Goal: Information Seeking & Learning: Learn about a topic

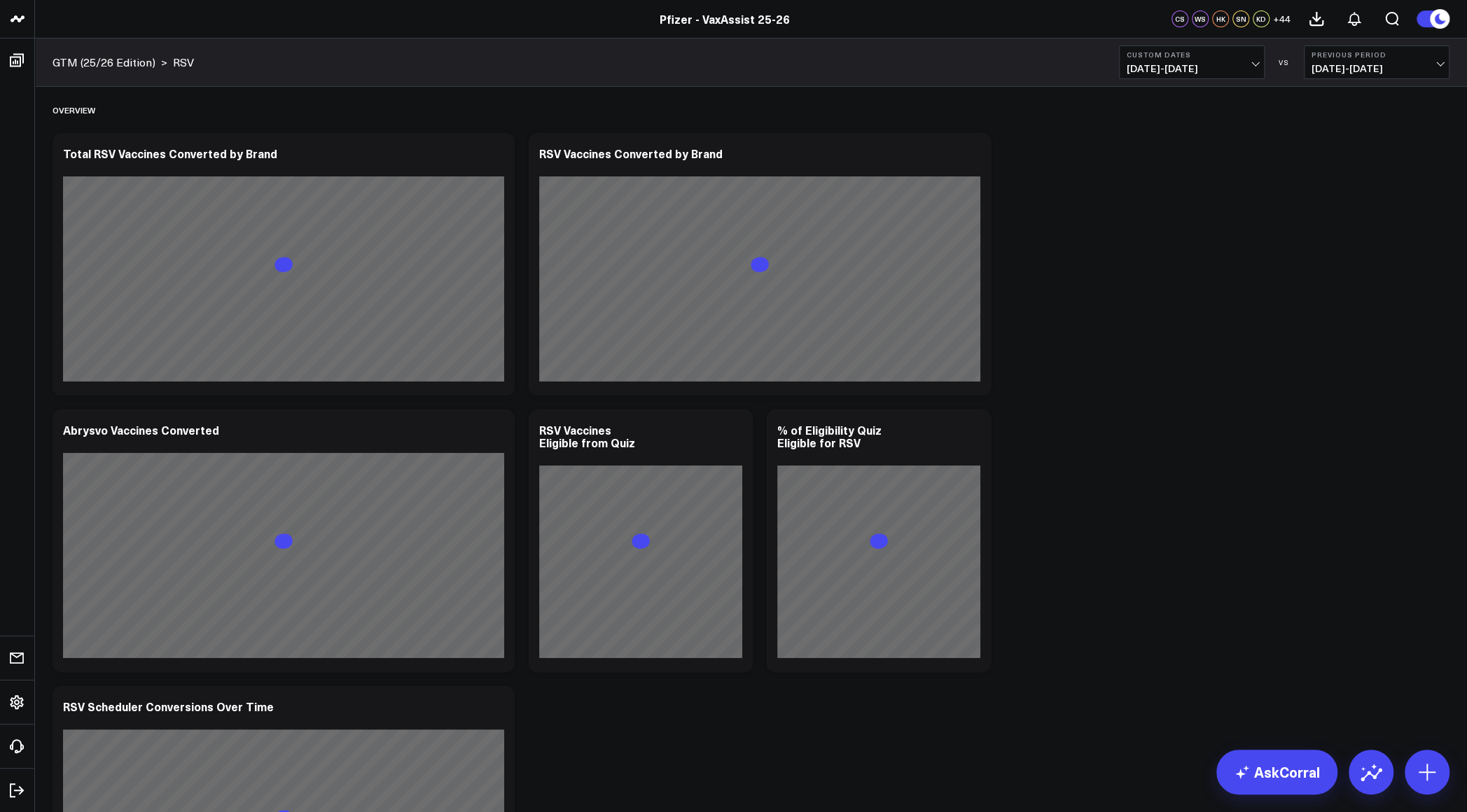
click at [1348, 71] on span "07/04/25 - 08/03/25" at bounding box center [1377, 69] width 131 height 12
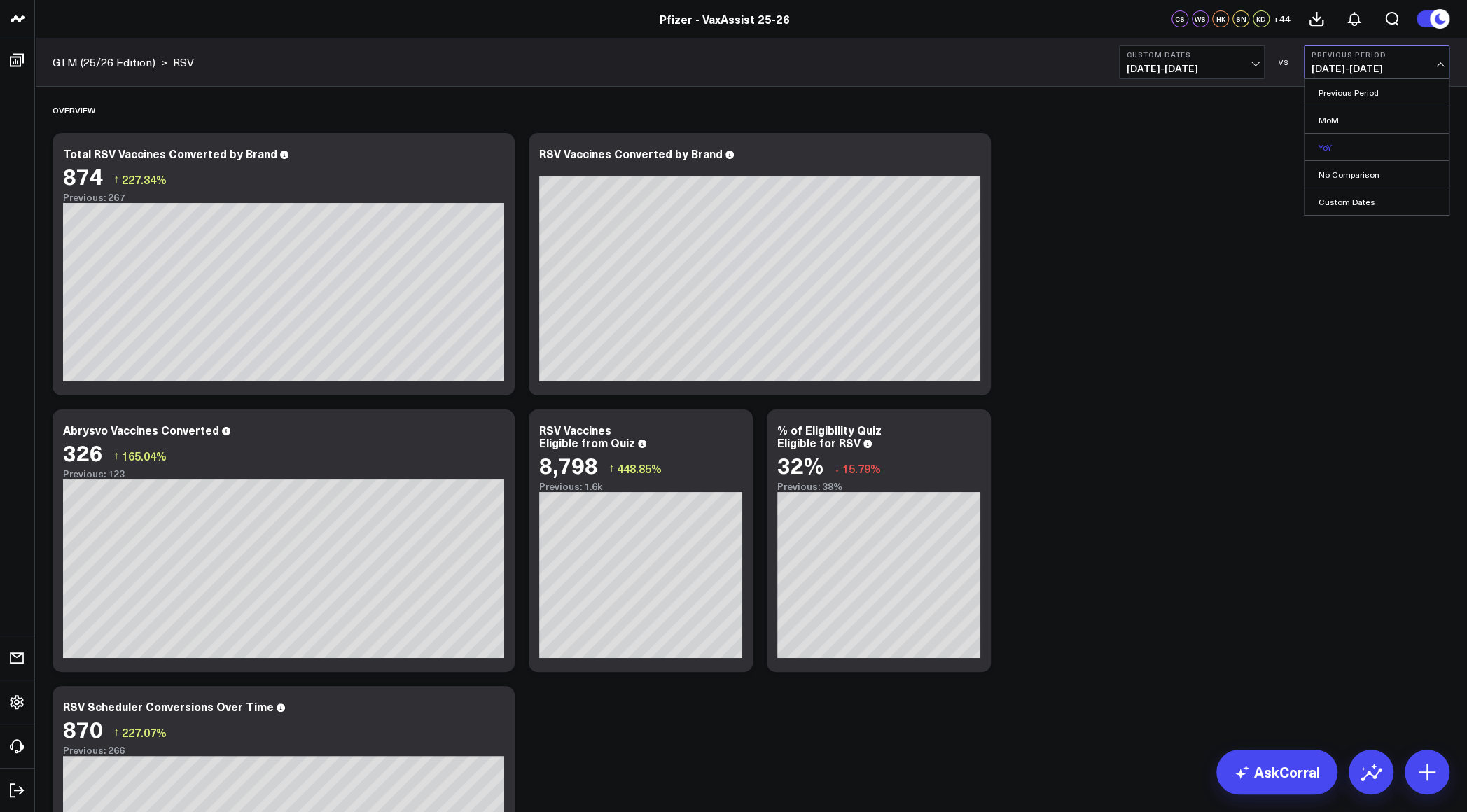
click at [1334, 142] on link "YoY" at bounding box center [1376, 147] width 145 height 26
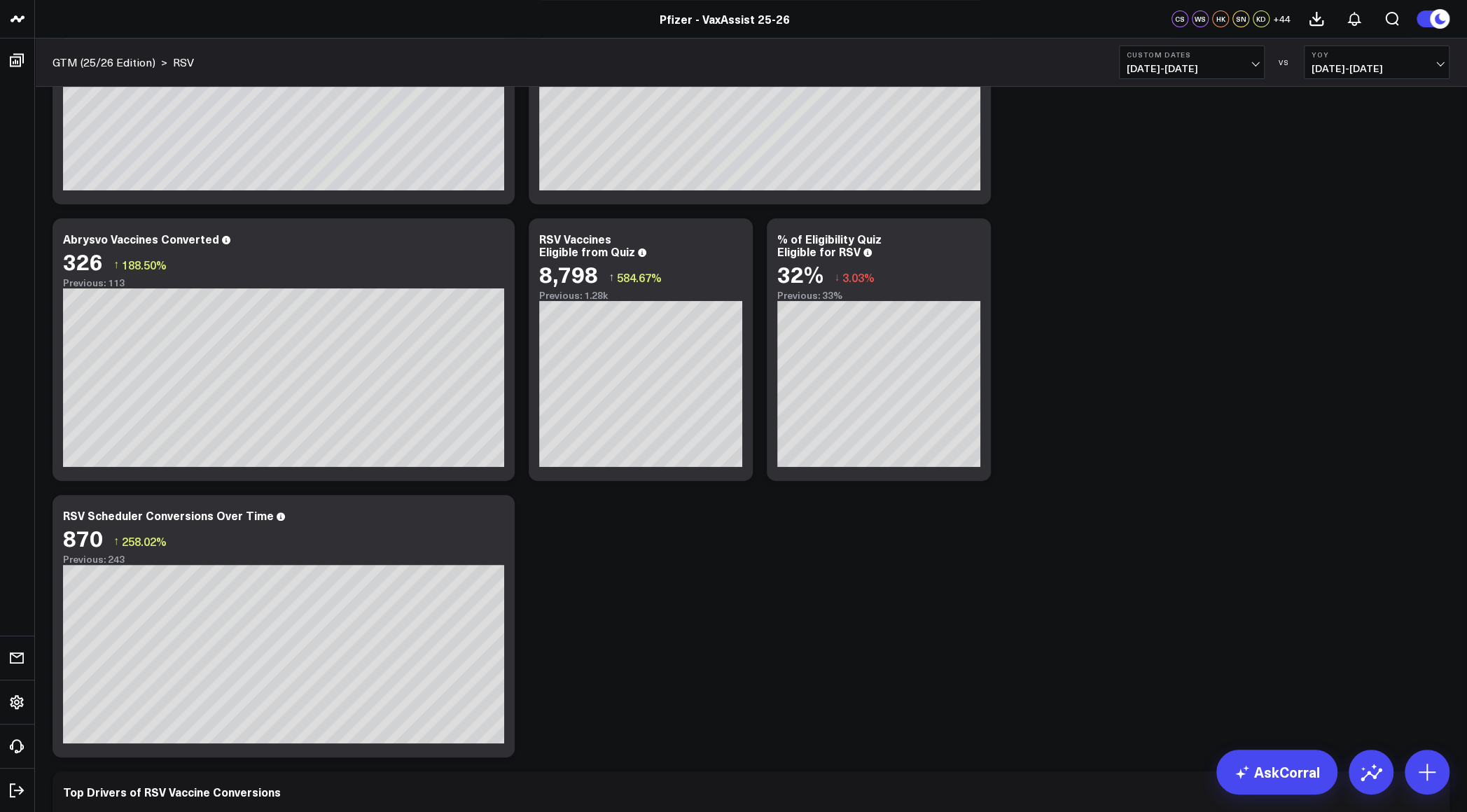
scroll to position [210, 0]
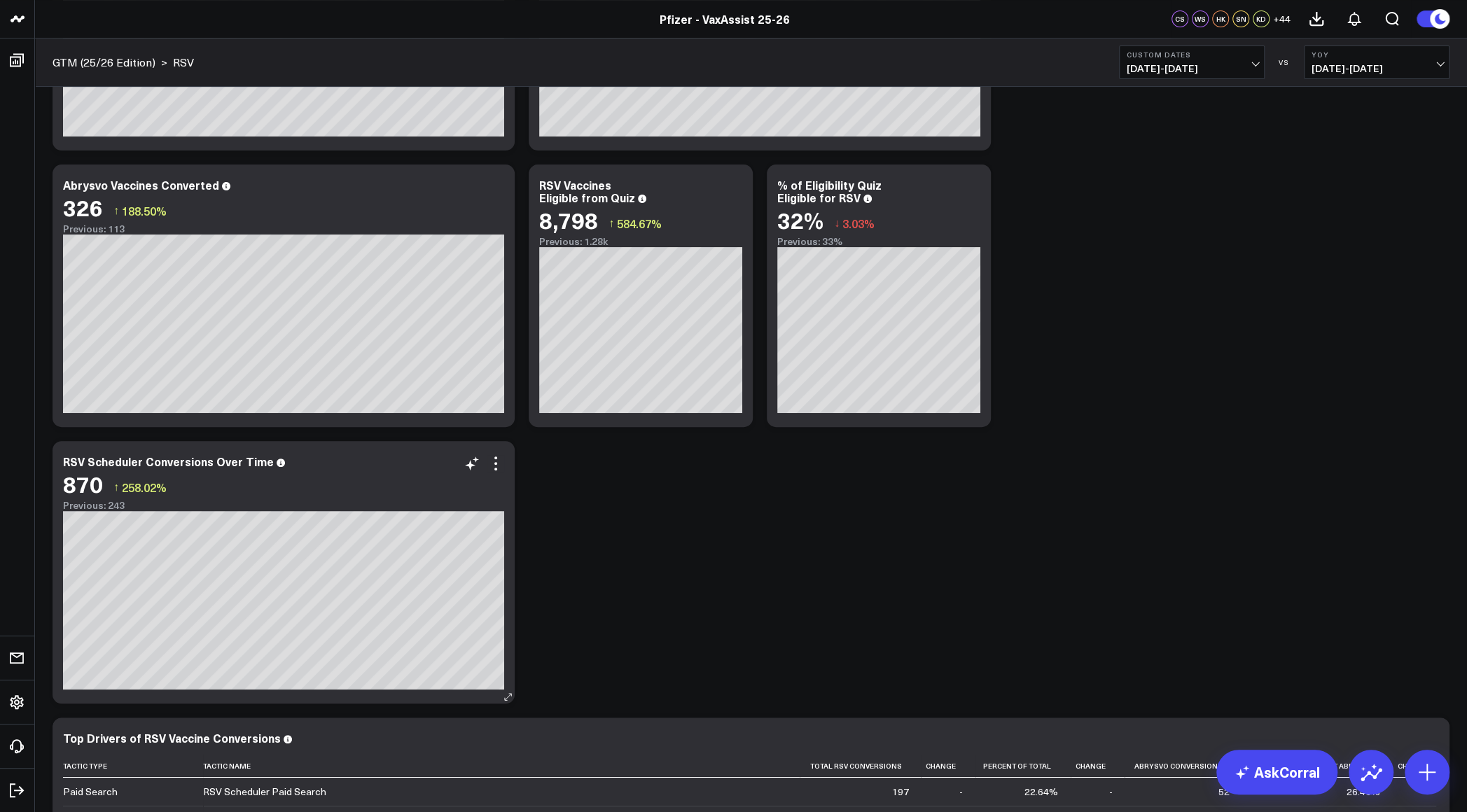
scroll to position [280, 0]
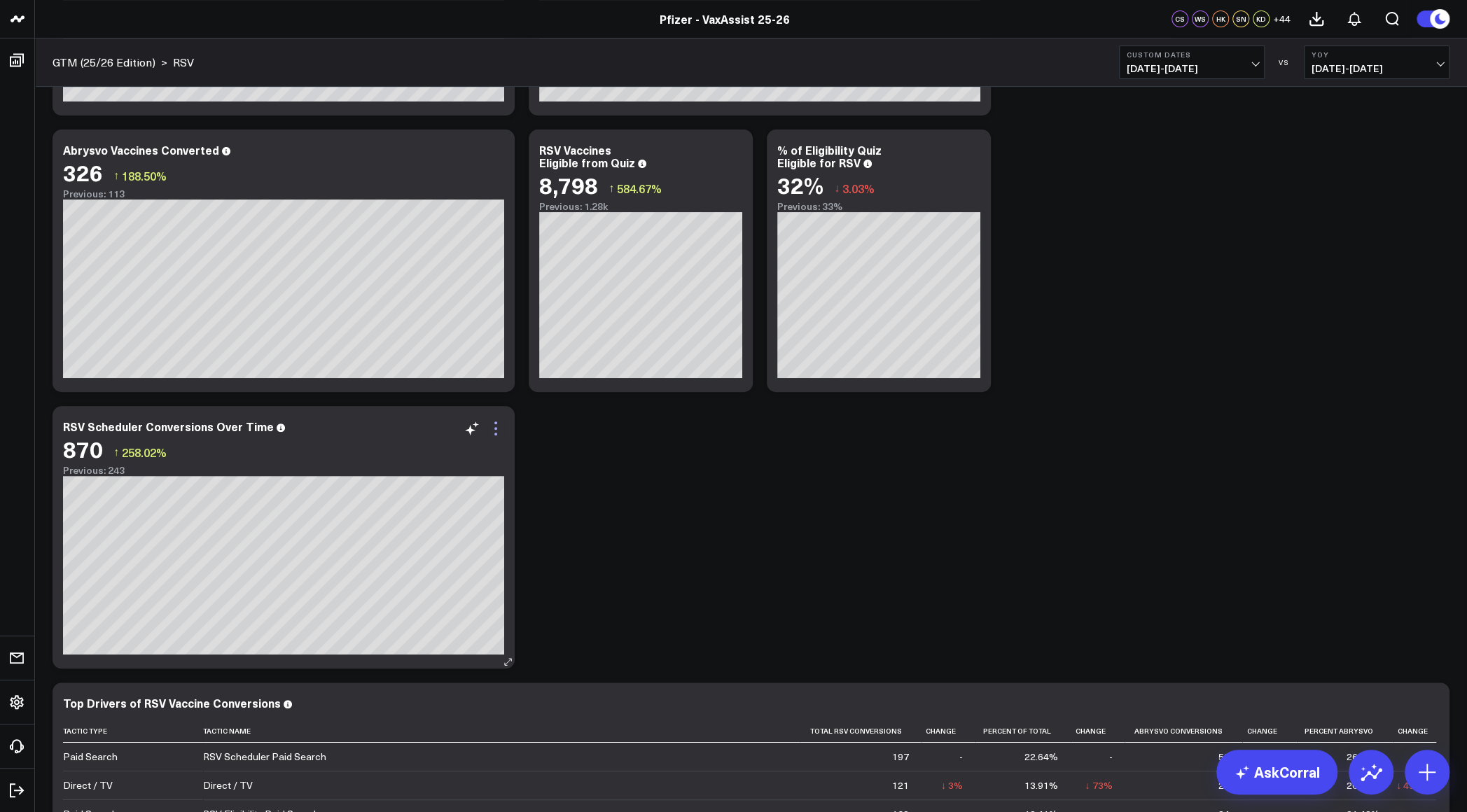
click at [493, 431] on icon at bounding box center [496, 429] width 17 height 17
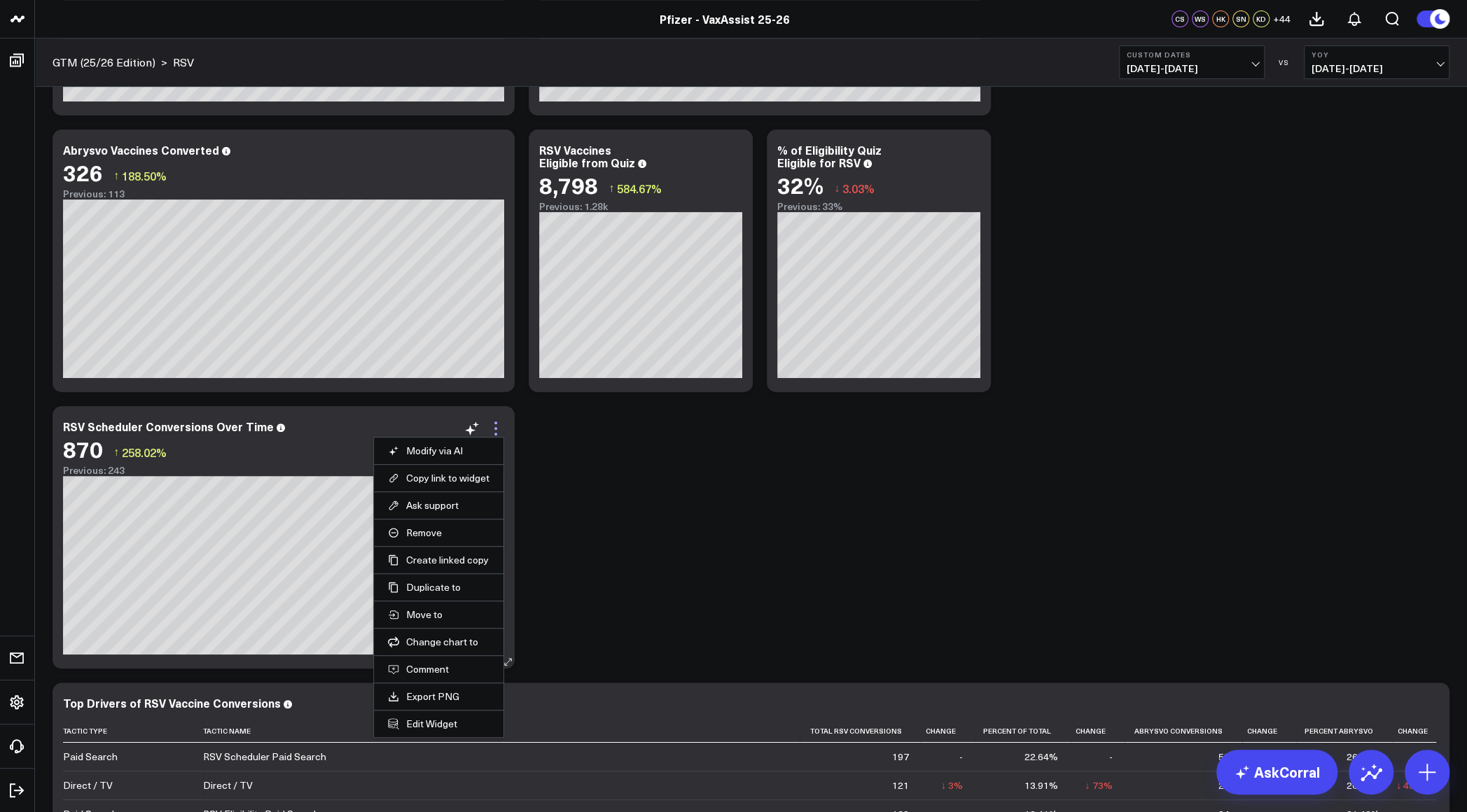
click at [501, 429] on icon at bounding box center [496, 429] width 17 height 17
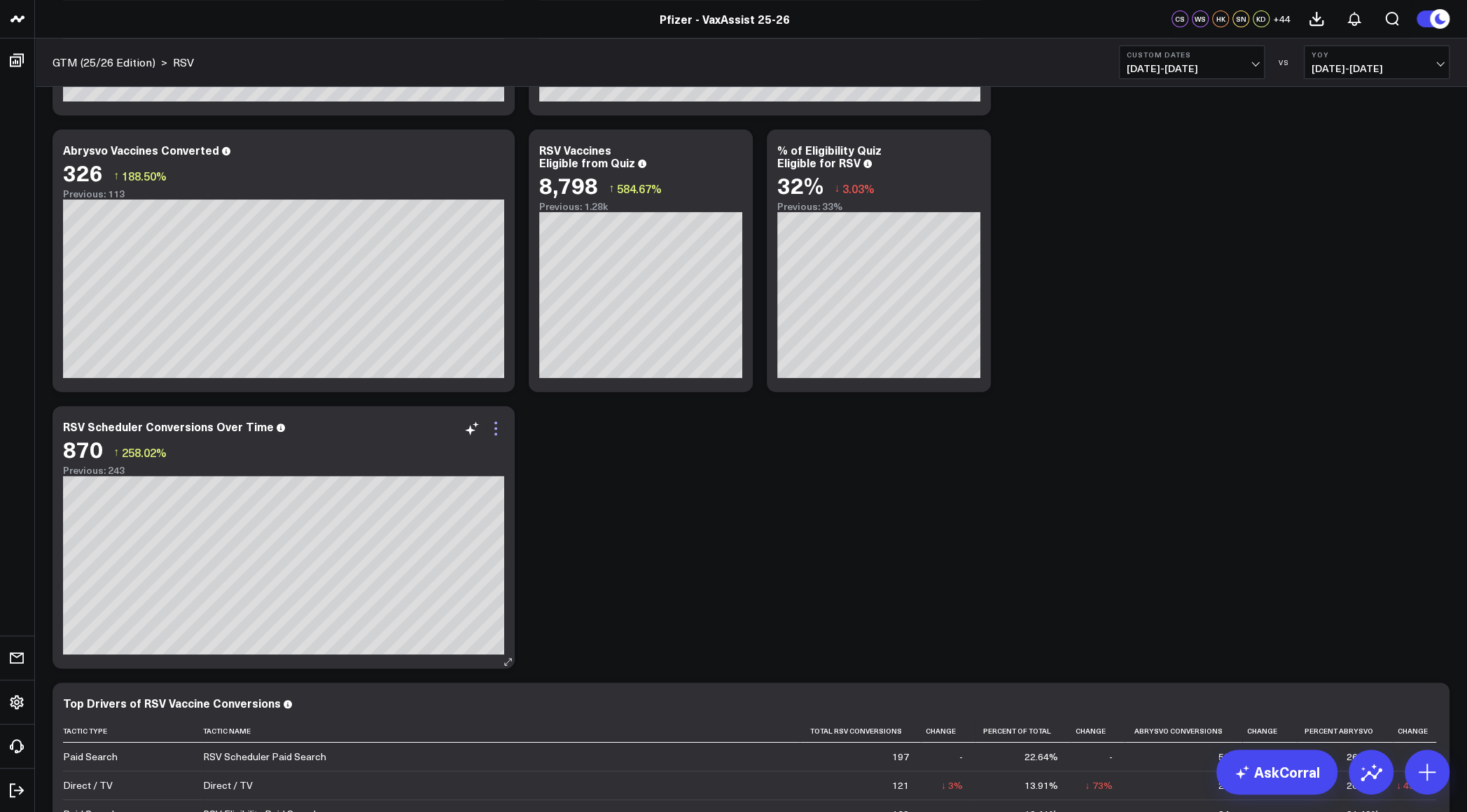
click at [499, 431] on icon at bounding box center [496, 429] width 17 height 17
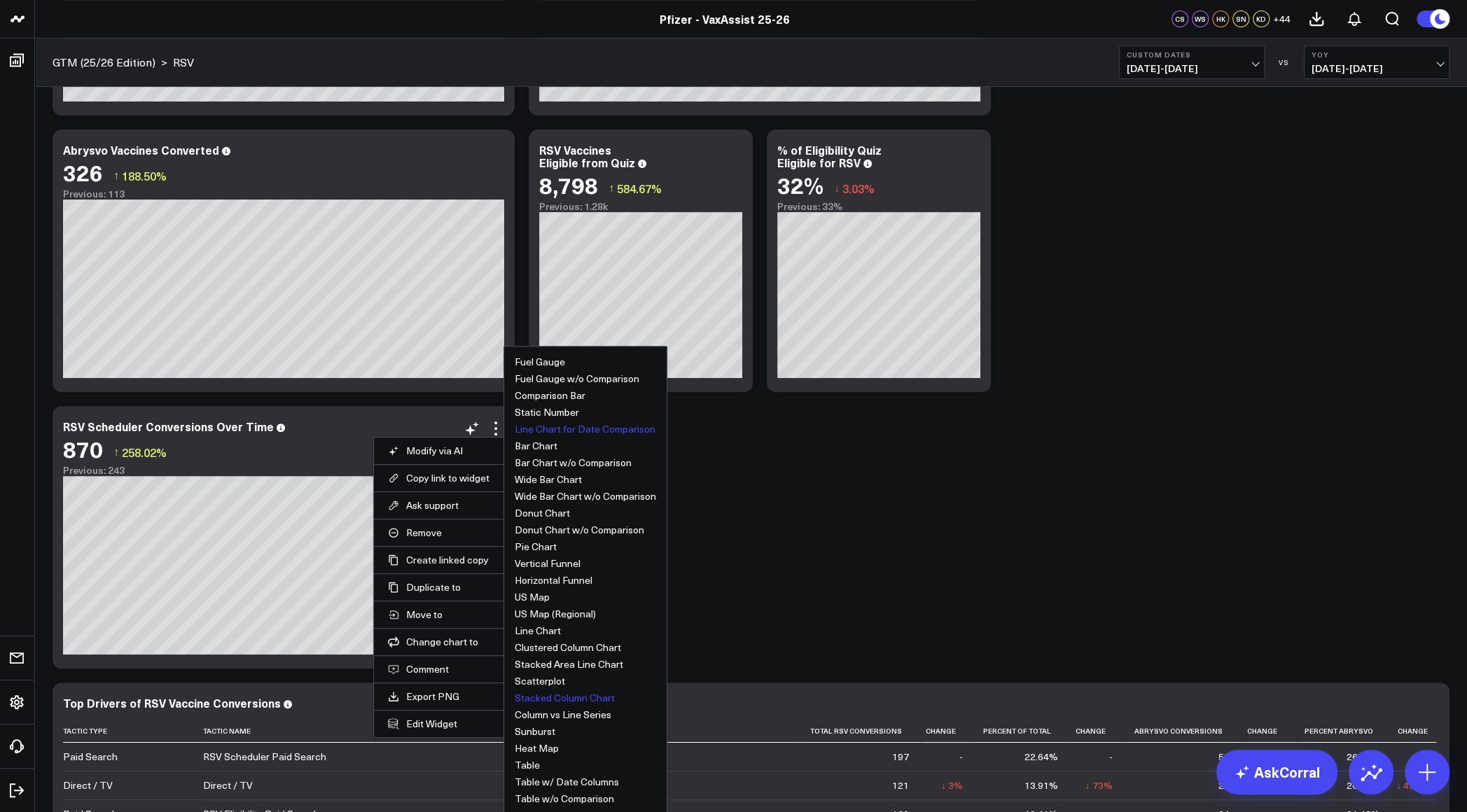
click at [633, 427] on button "Line Chart for Date Comparison" at bounding box center [585, 430] width 140 height 10
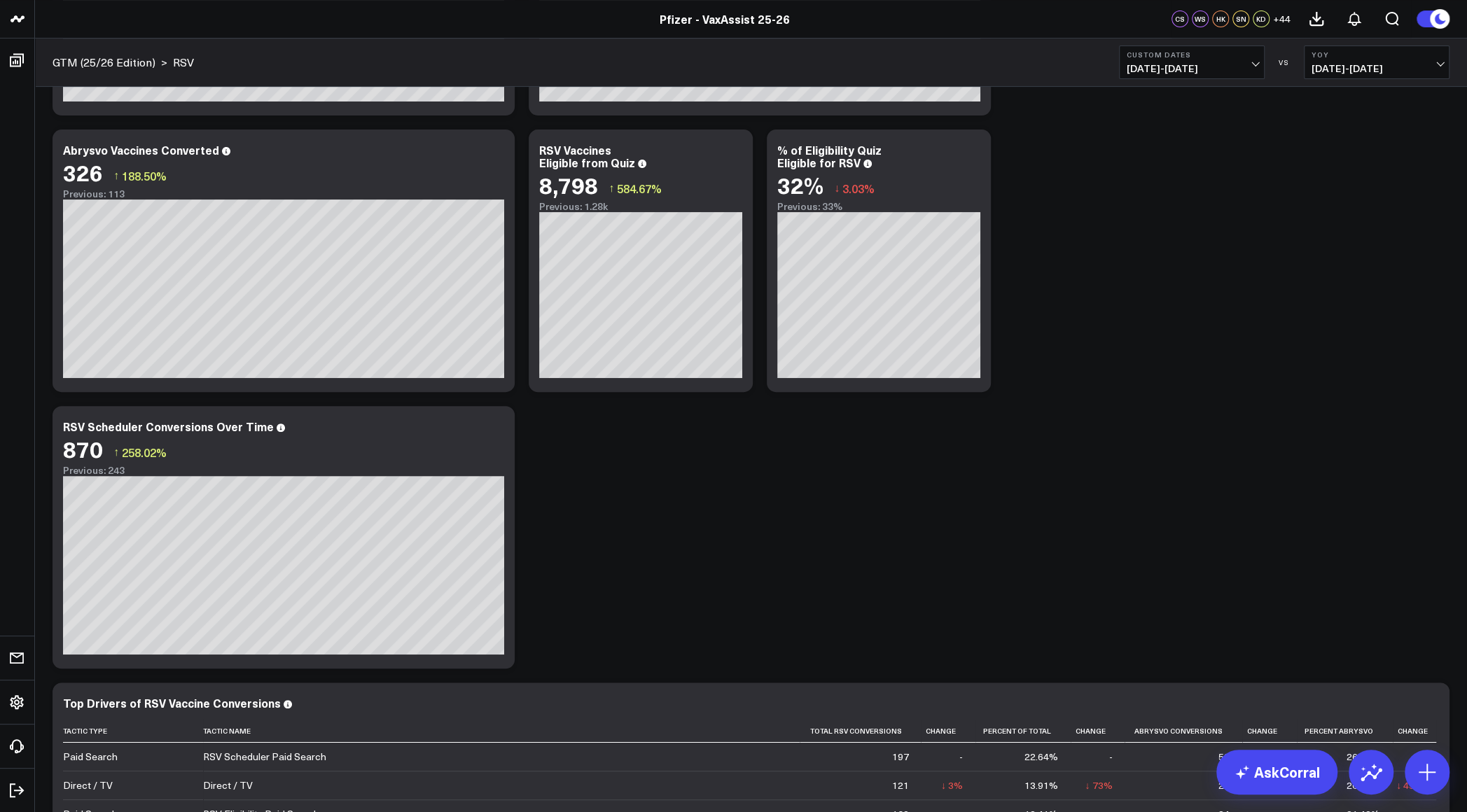
drag, startPoint x: 278, startPoint y: 30, endPoint x: 483, endPoint y: 84, distance: 212.0
click at [278, 30] on header "Pfizer - z VaxAssist Pfizer - VaxAssist 25-26 Pfizer - VaxAssist 25-26 CS WS HK…" at bounding box center [734, 19] width 1467 height 39
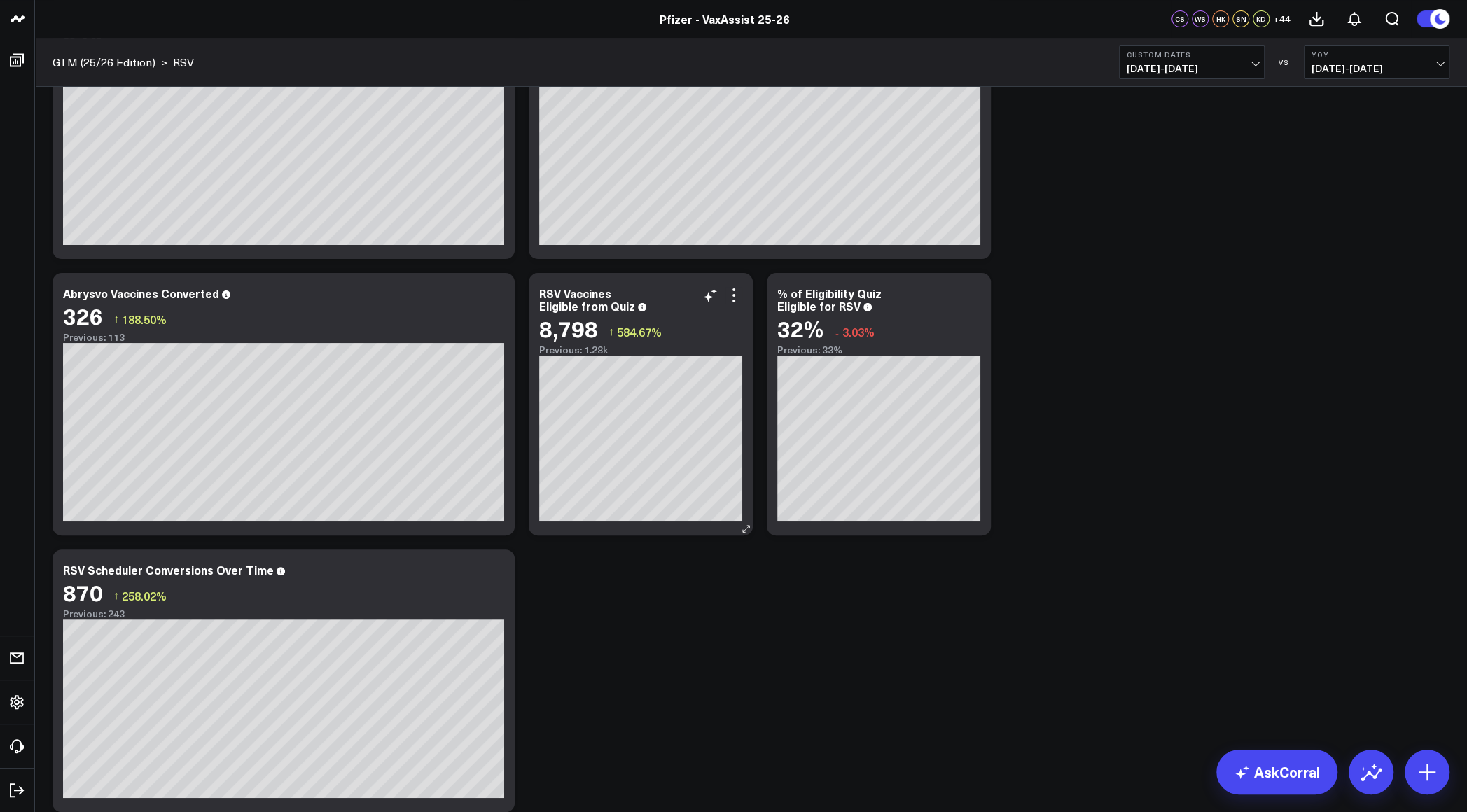
scroll to position [0, 0]
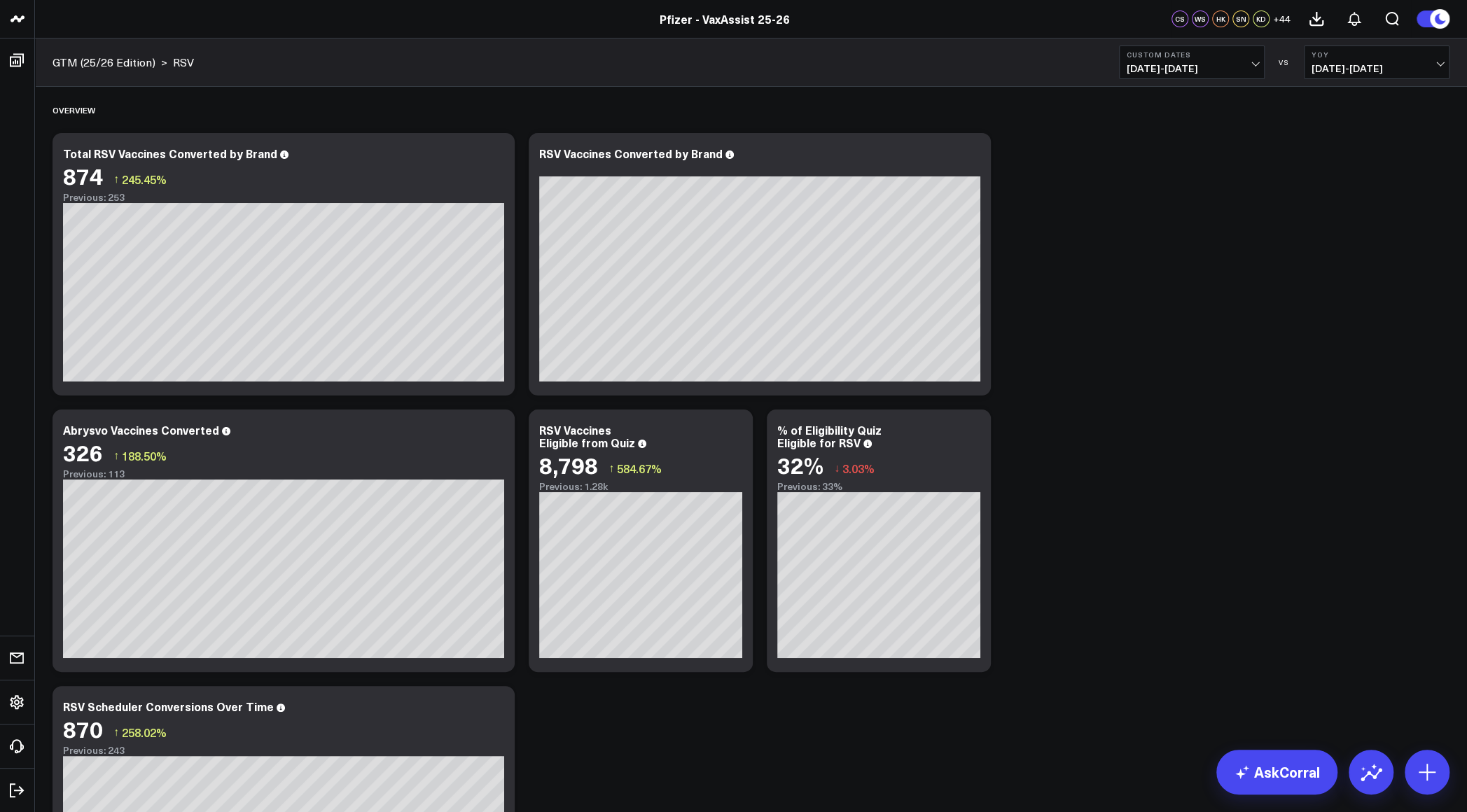
click at [318, 28] on header "Pfizer - z VaxAssist Pfizer - VaxAssist 25-26 Pfizer - VaxAssist 25-26 CS WS HK…" at bounding box center [734, 19] width 1467 height 39
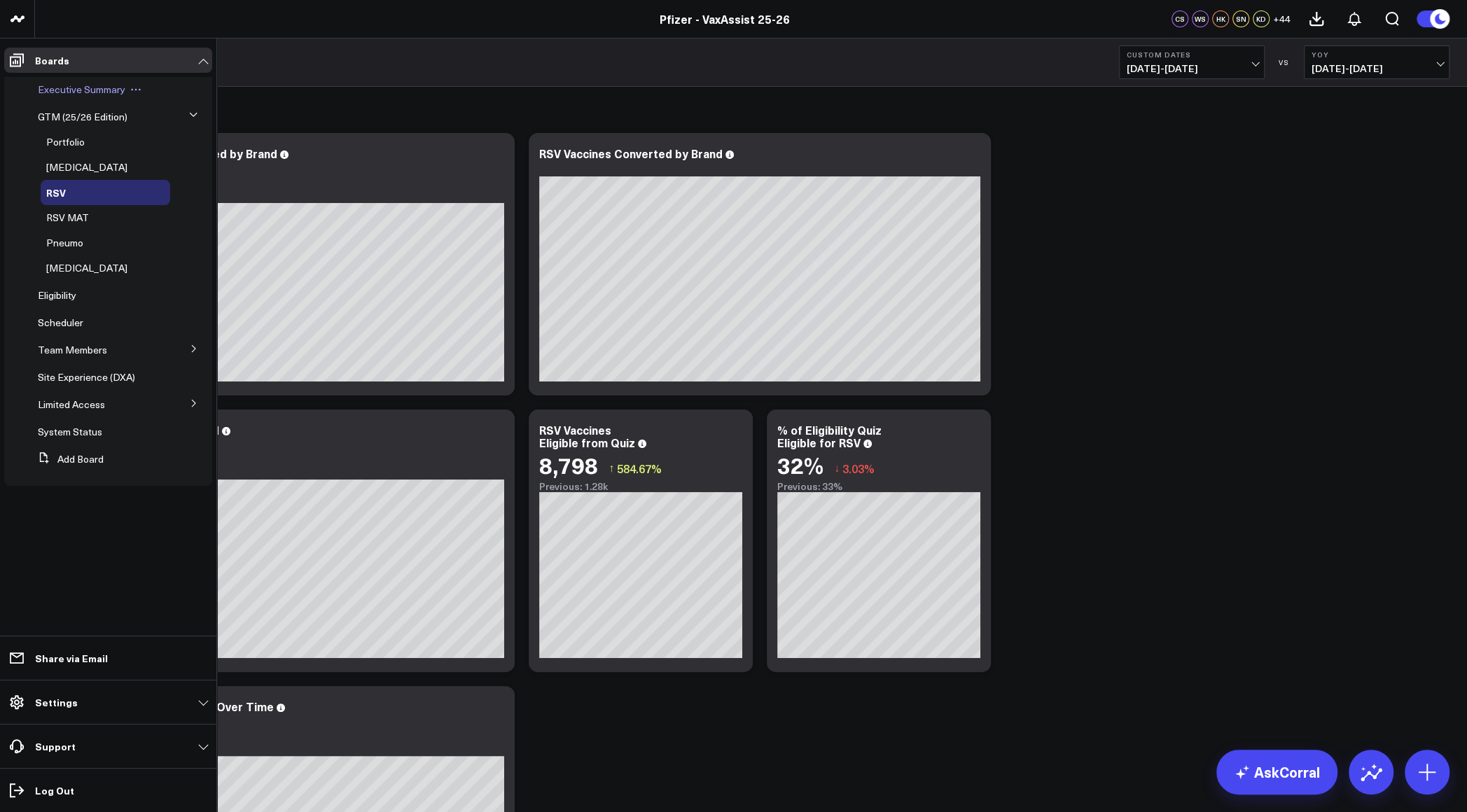
click at [76, 85] on span "Executive Summary" at bounding box center [82, 89] width 88 height 13
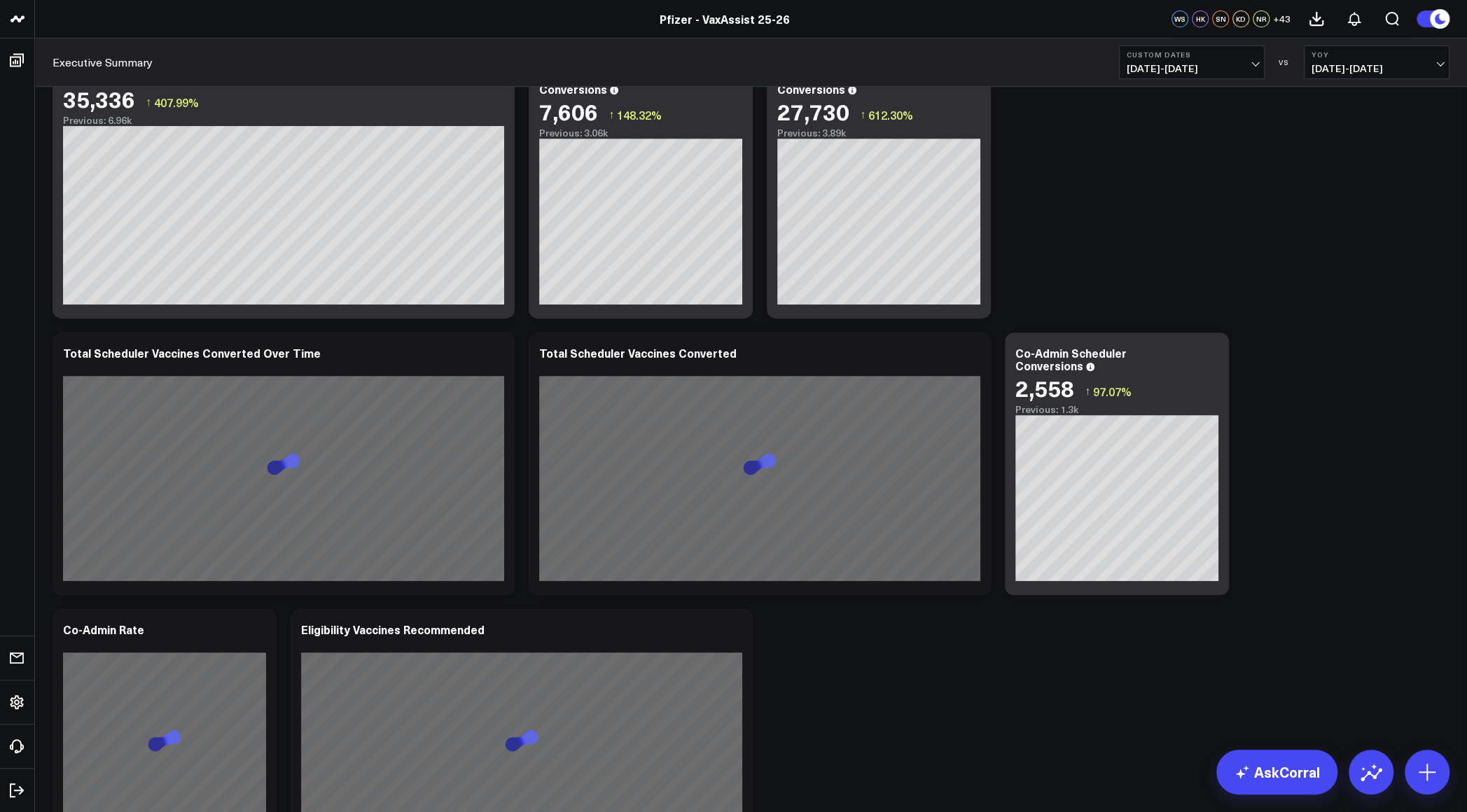
scroll to position [490, 0]
